Goal: Book appointment/travel/reservation

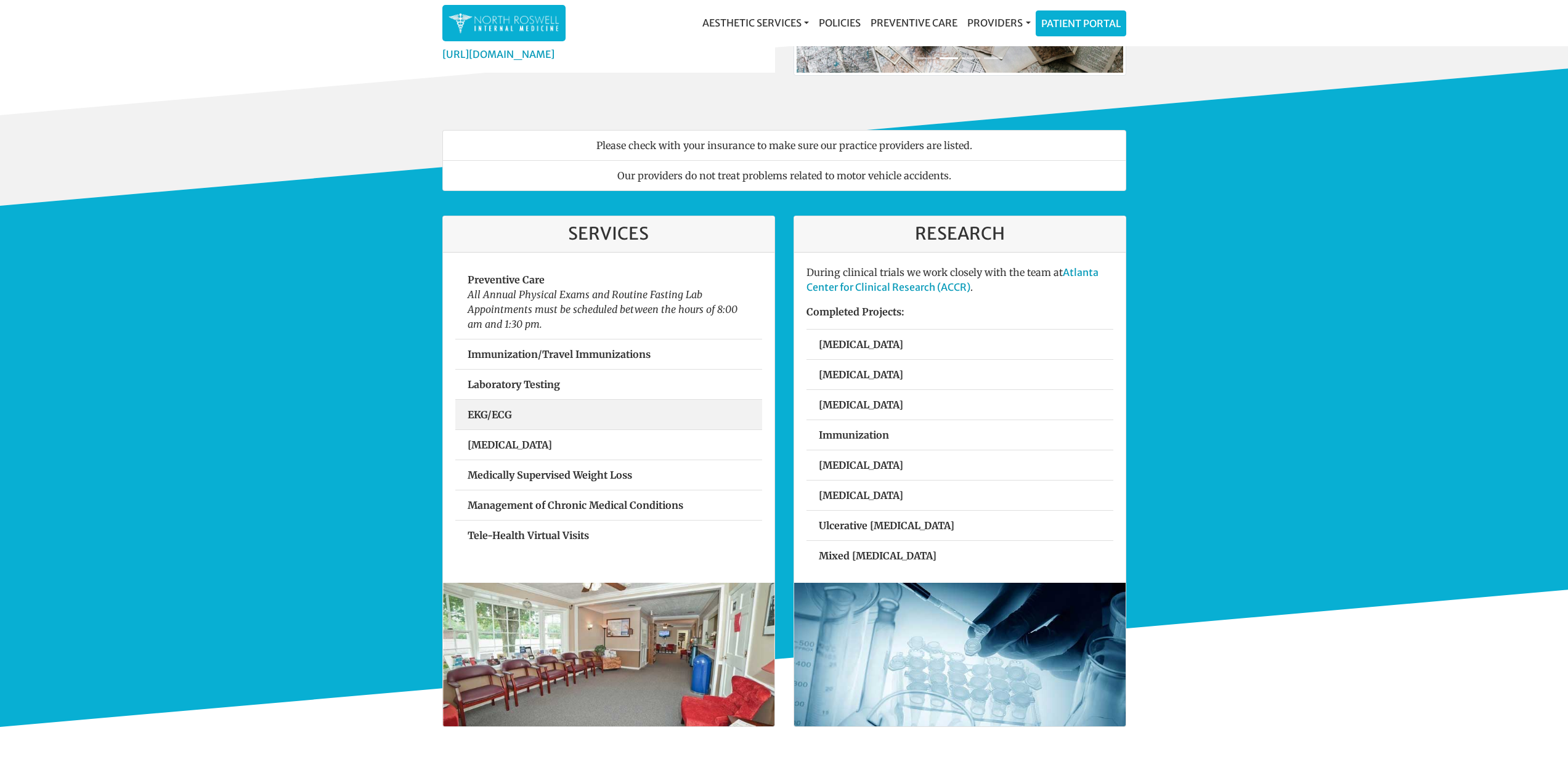
scroll to position [247, 0]
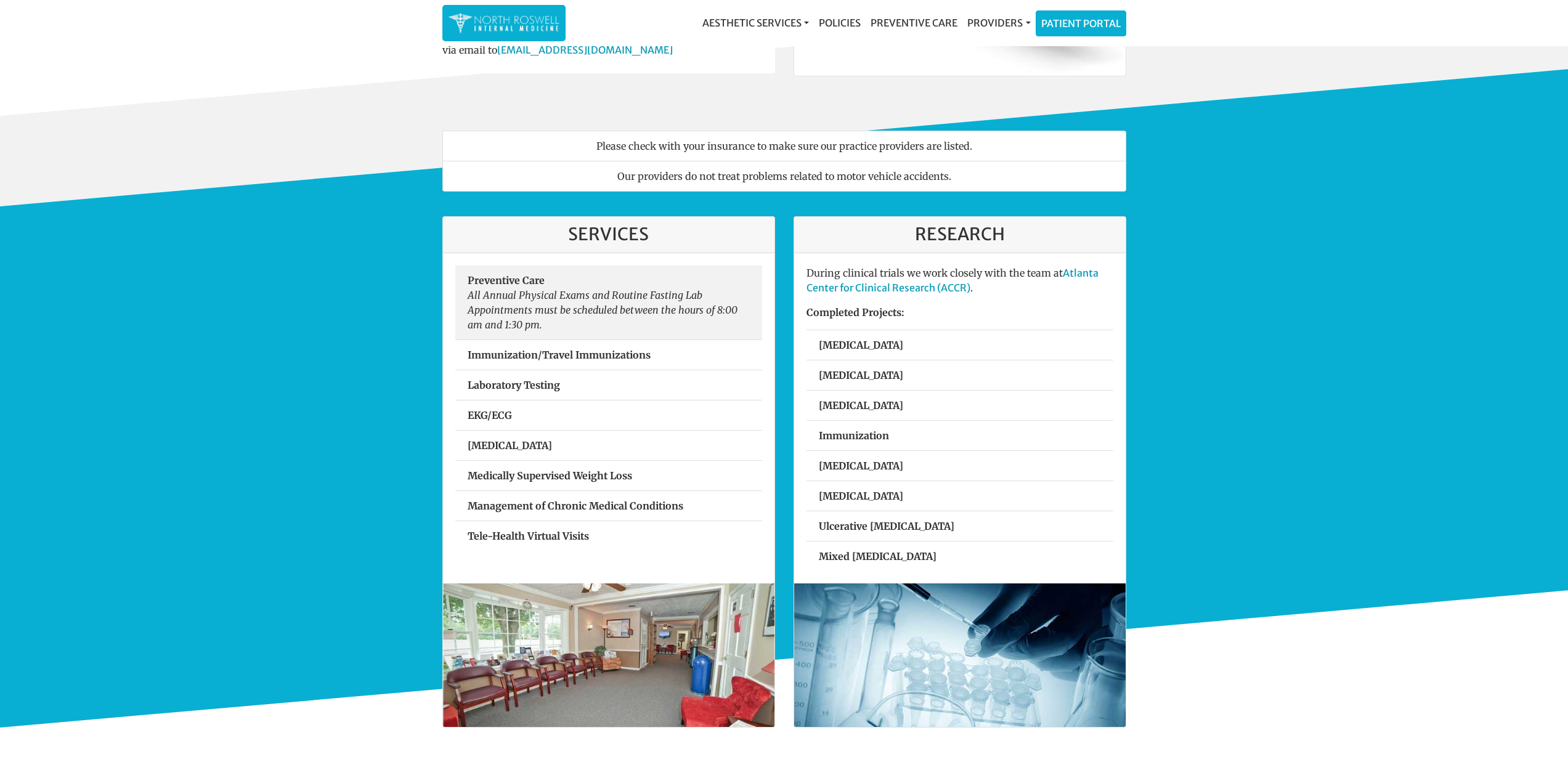
click at [577, 313] on em "All Annual Physical Exams and Routine Fasting Lab Appointments must be schedule…" at bounding box center [602, 310] width 270 height 42
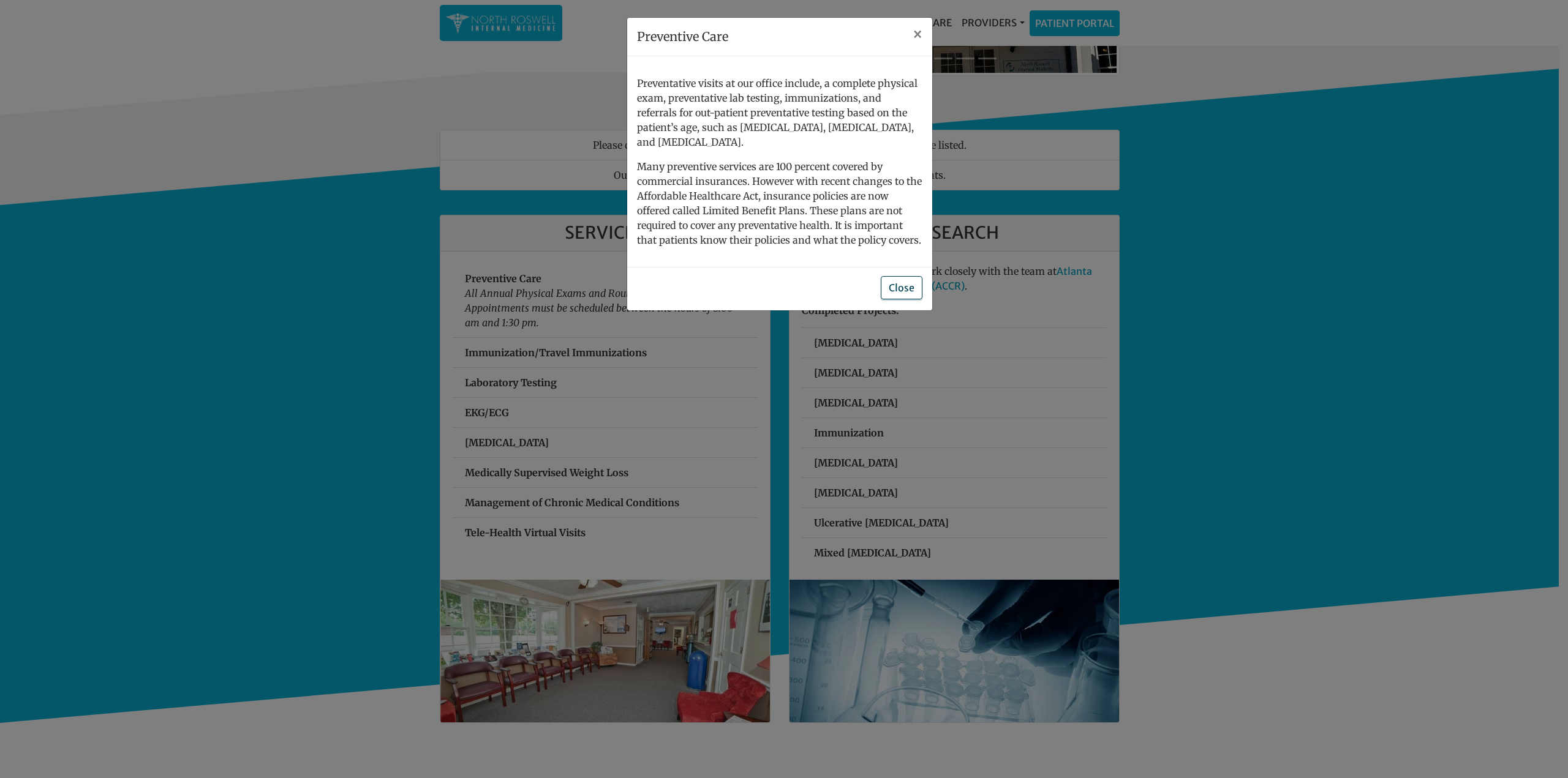
click at [909, 276] on button "Close" at bounding box center [902, 287] width 41 height 23
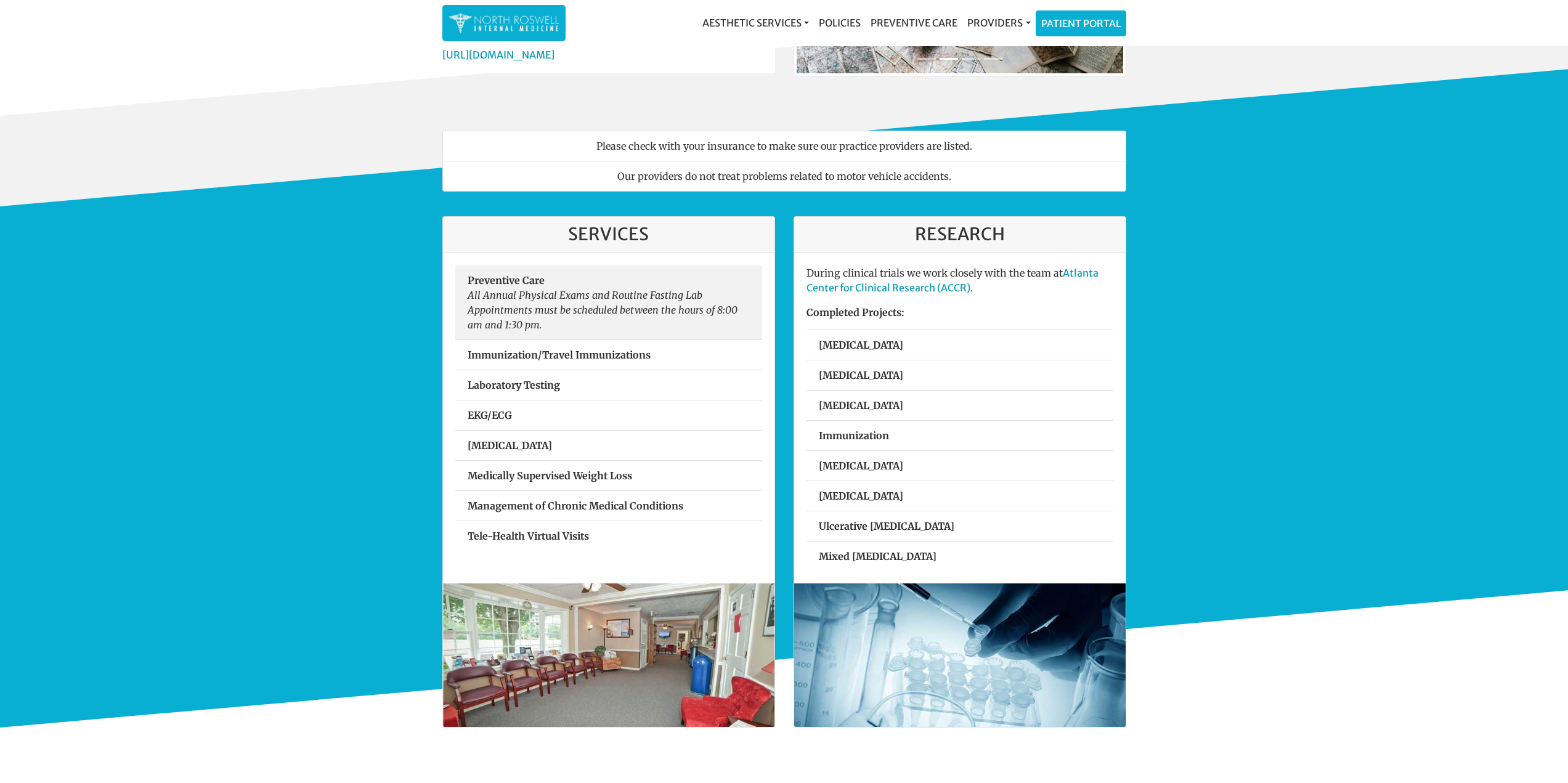
click at [561, 306] on em "All Annual Physical Exams and Routine Fasting Lab Appointments must be schedule…" at bounding box center [602, 310] width 270 height 42
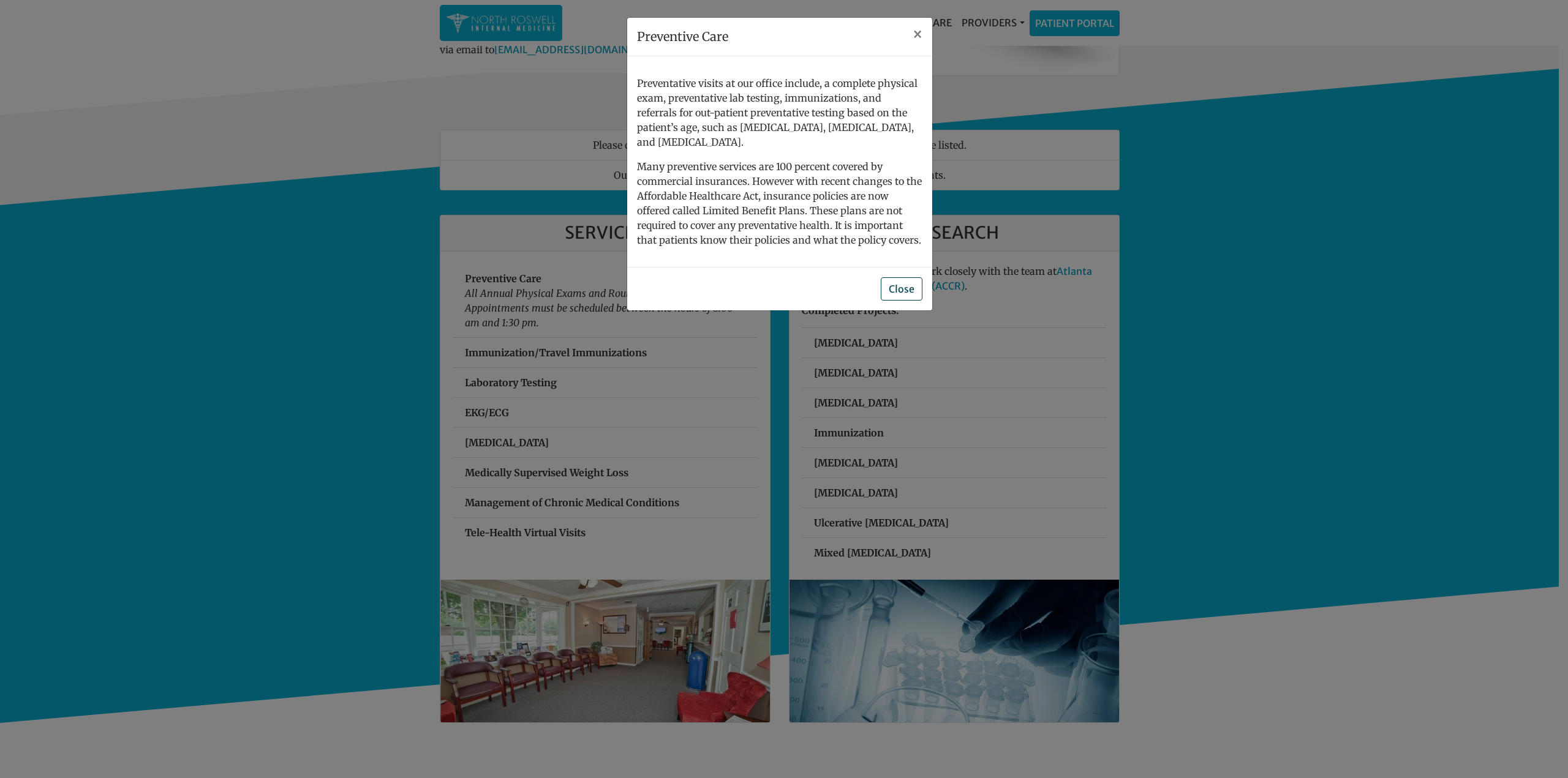
click at [882, 286] on div "Close" at bounding box center [780, 288] width 305 height 44
click at [890, 277] on button "Close" at bounding box center [902, 287] width 41 height 23
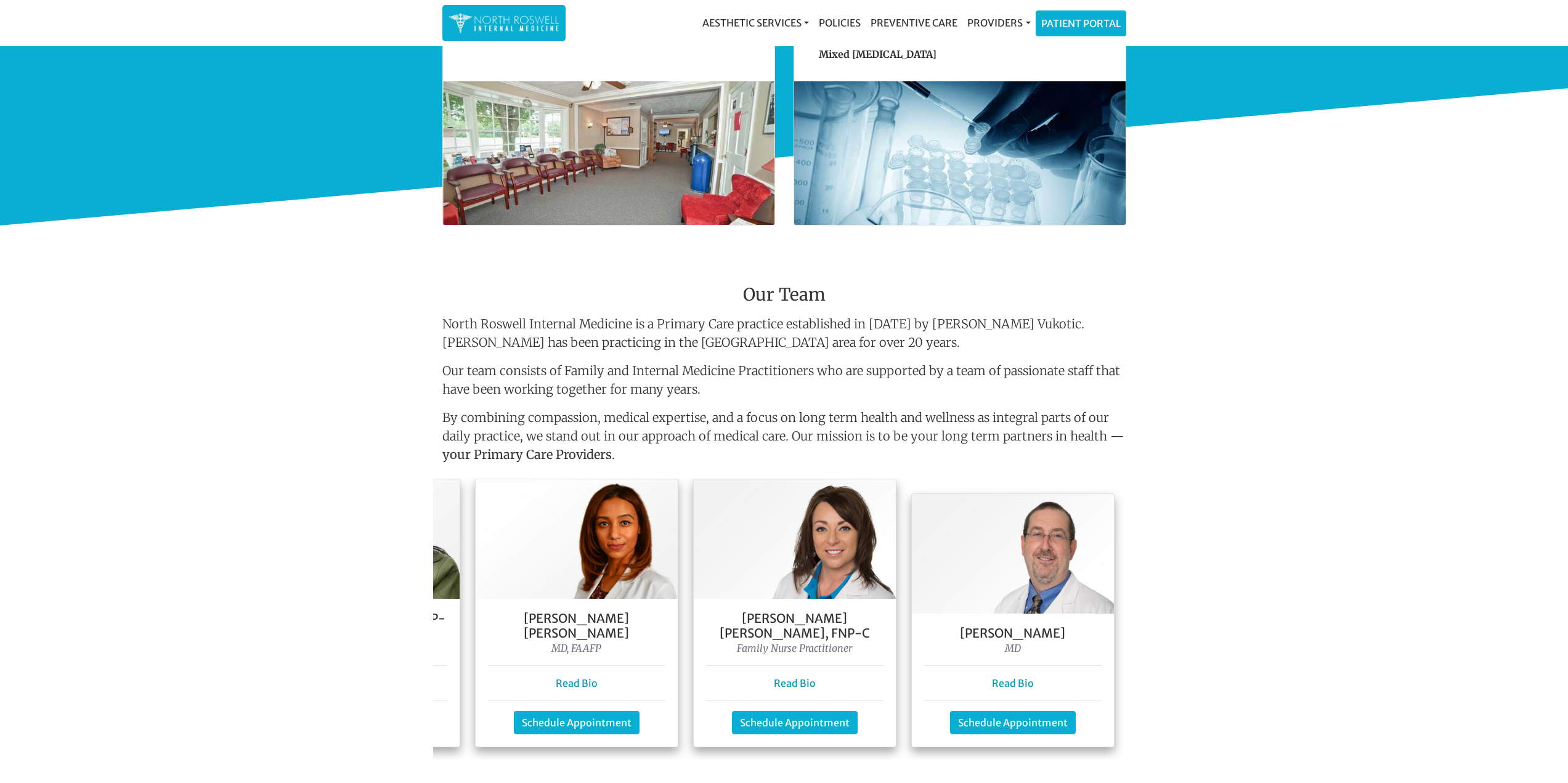
scroll to position [740, 0]
